Goal: Task Accomplishment & Management: Manage account settings

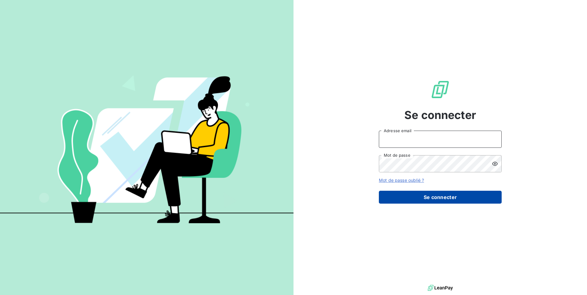
type input "soufiane.el-bouhsaini@exco.fr"
click at [416, 198] on button "Se connecter" at bounding box center [440, 197] width 123 height 13
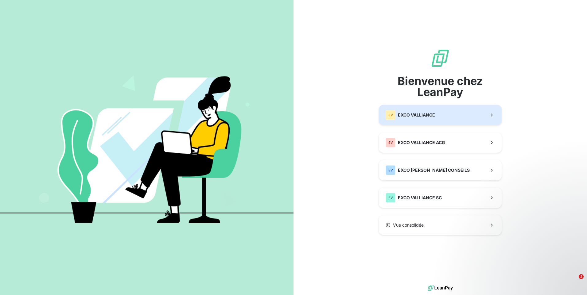
click at [428, 111] on div "EV EXCO VALLIANCE" at bounding box center [409, 115] width 49 height 10
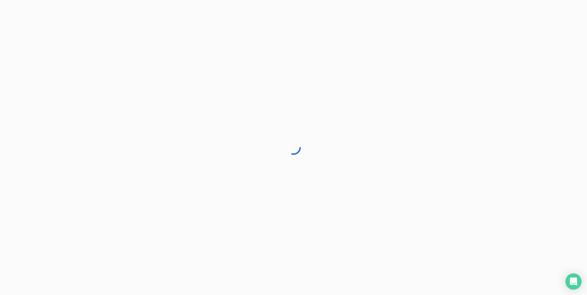
click at [572, 284] on icon "Open Intercom Messenger" at bounding box center [572, 282] width 7 height 8
